Goal: Navigation & Orientation: Find specific page/section

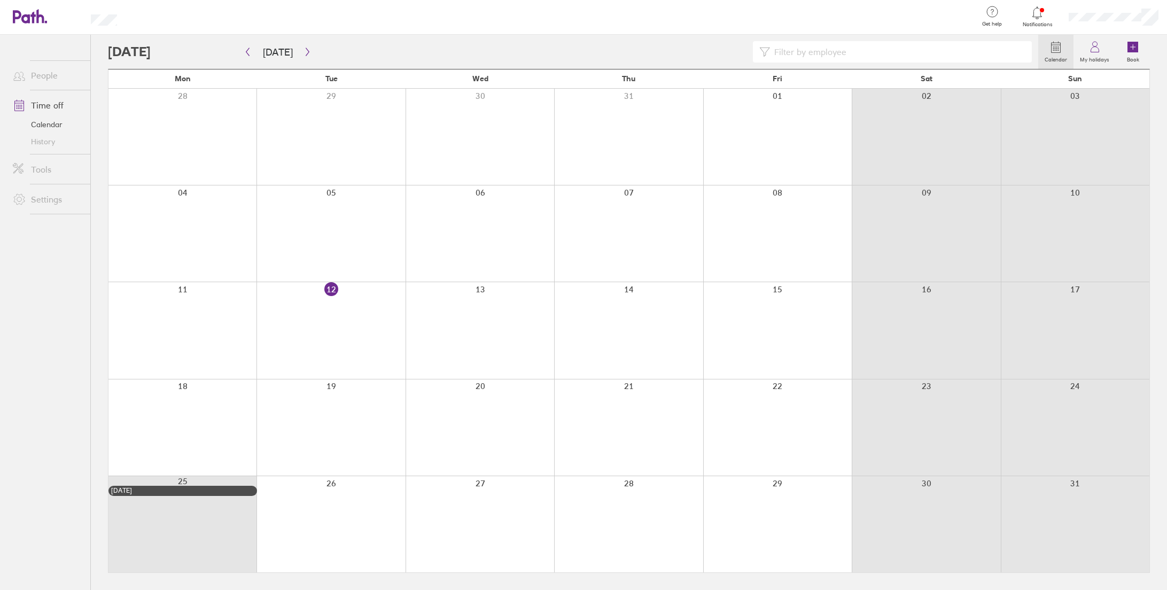
click at [1121, 8] on div at bounding box center [1113, 17] width 107 height 34
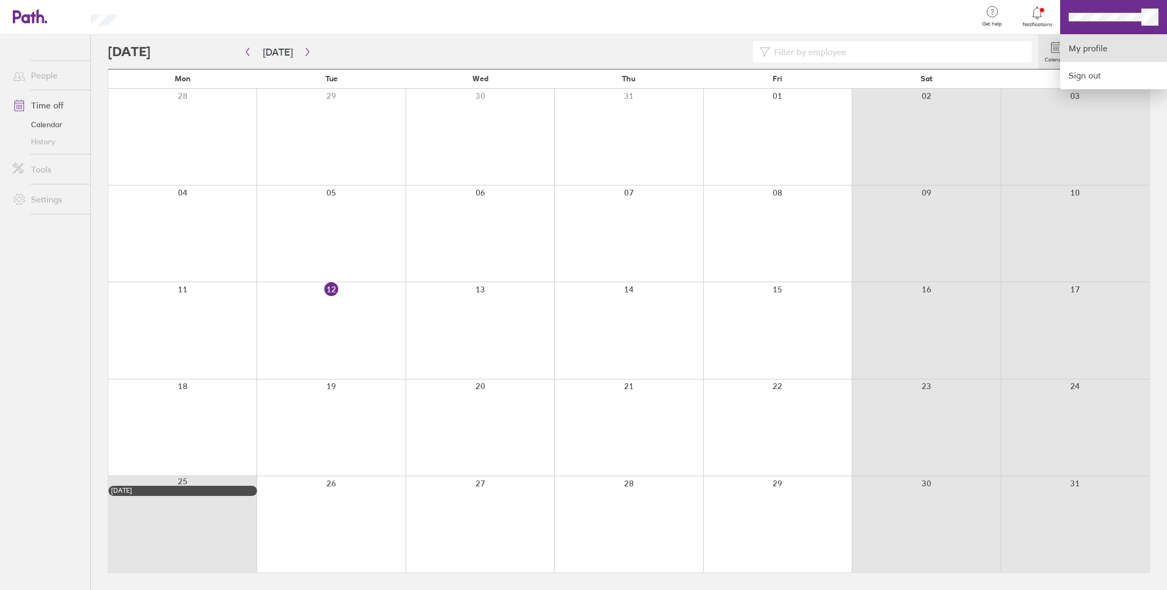
click at [1107, 46] on link "My profile" at bounding box center [1113, 48] width 107 height 27
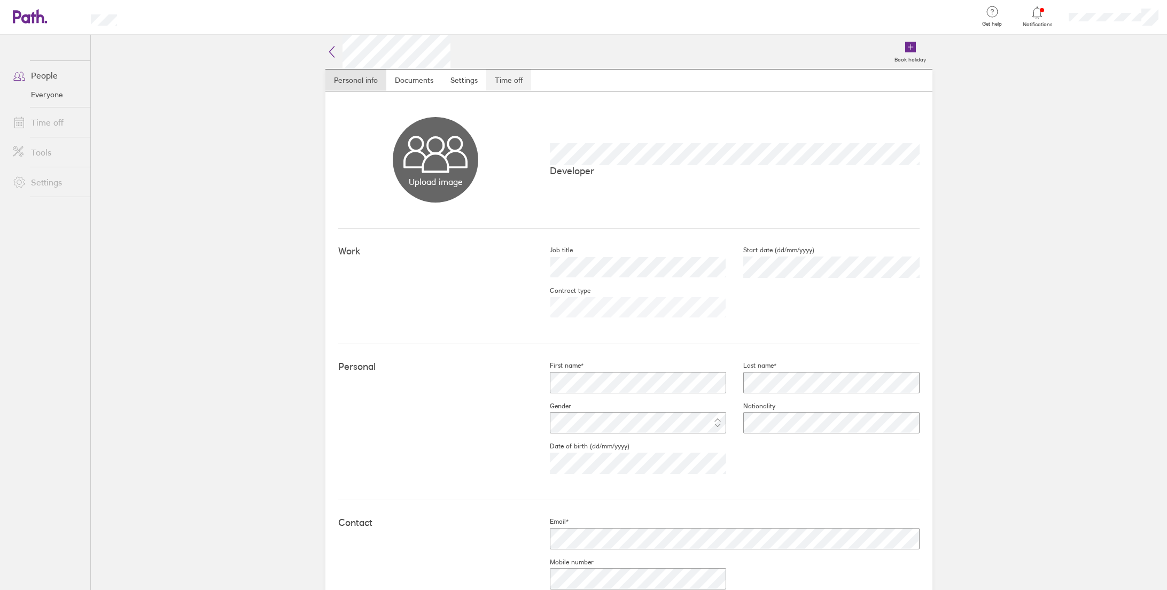
click at [501, 87] on link "Time off" at bounding box center [508, 79] width 45 height 21
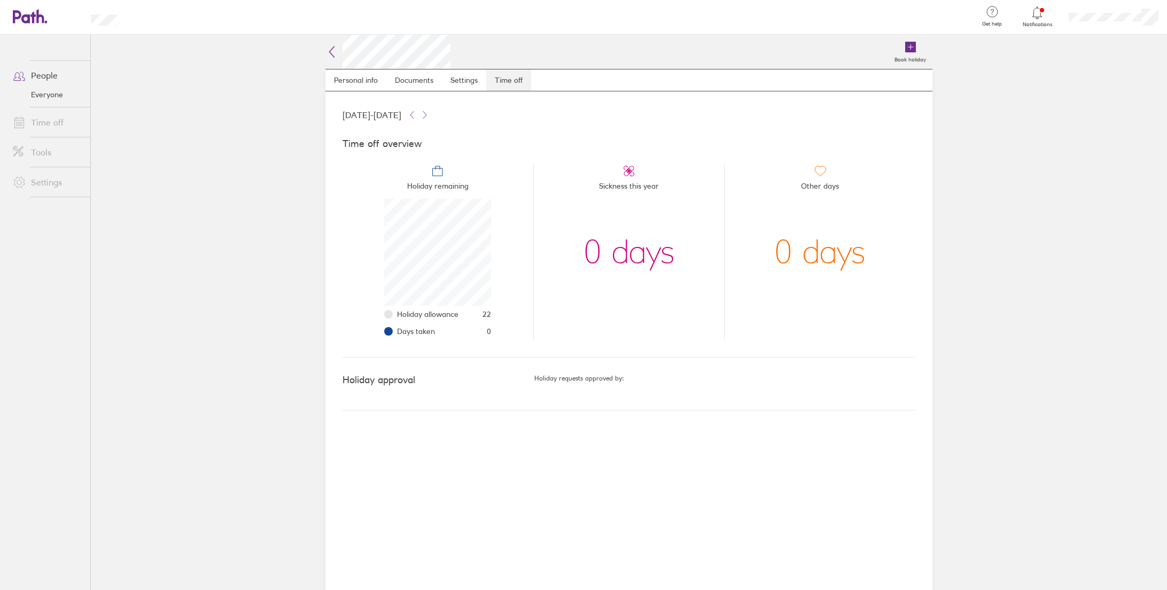
scroll to position [107, 107]
click at [343, 86] on link "Personal info" at bounding box center [355, 79] width 61 height 21
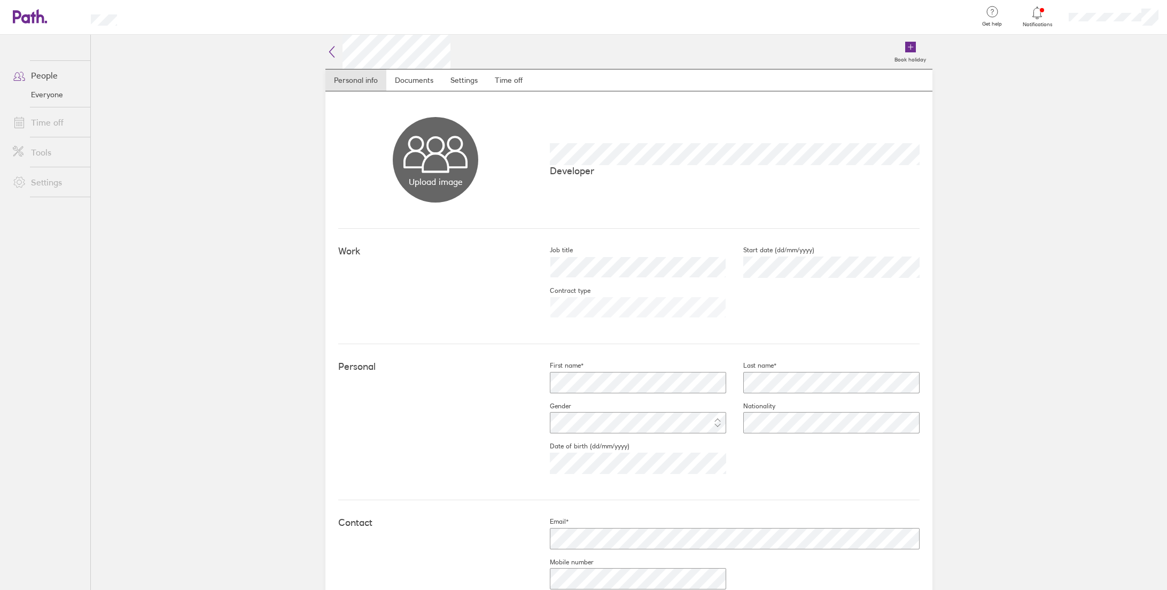
click at [330, 55] on icon at bounding box center [331, 51] width 13 height 13
